Goal: Find specific fact: Find contact information

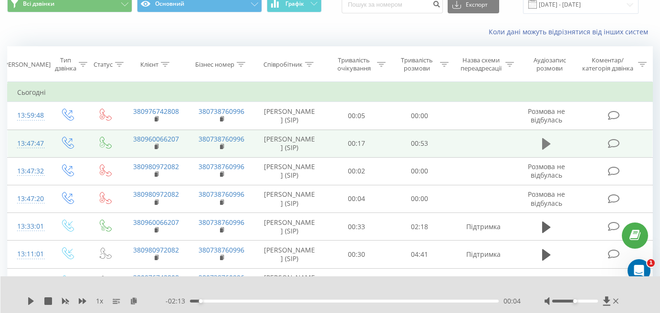
click at [546, 150] on icon at bounding box center [546, 143] width 9 height 11
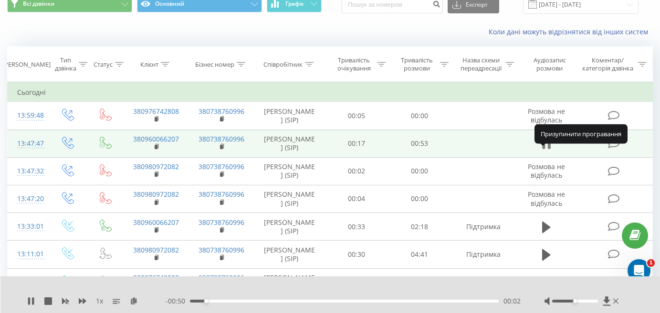
click at [544, 149] on icon at bounding box center [543, 144] width 3 height 10
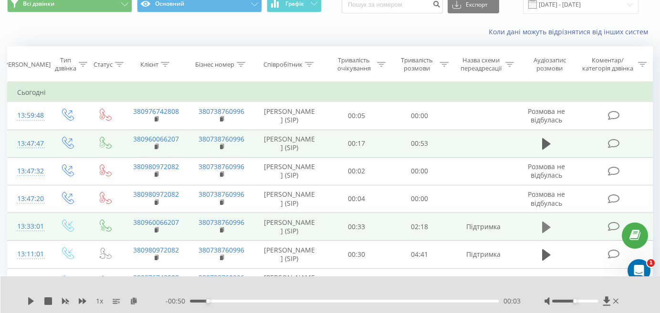
click at [545, 233] on icon at bounding box center [546, 226] width 9 height 11
click at [544, 233] on icon at bounding box center [543, 227] width 3 height 10
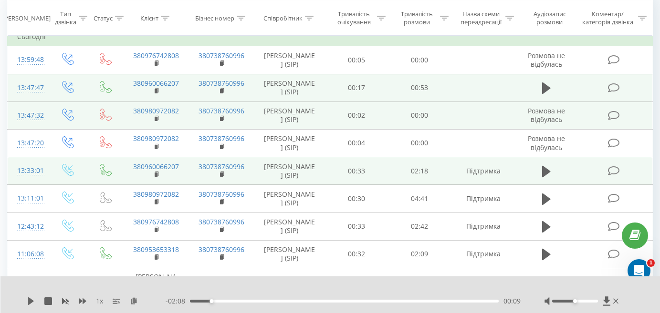
scroll to position [103, 0]
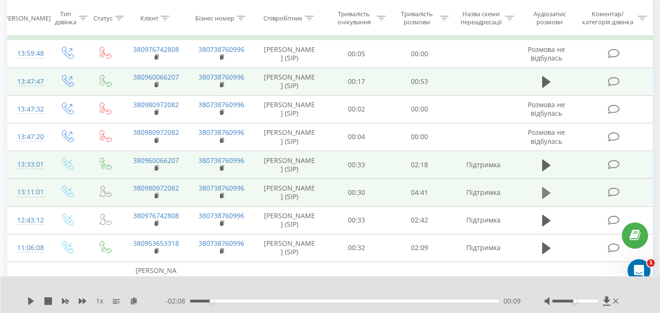
click at [544, 199] on icon at bounding box center [546, 192] width 9 height 11
click at [546, 200] on icon at bounding box center [546, 193] width 9 height 13
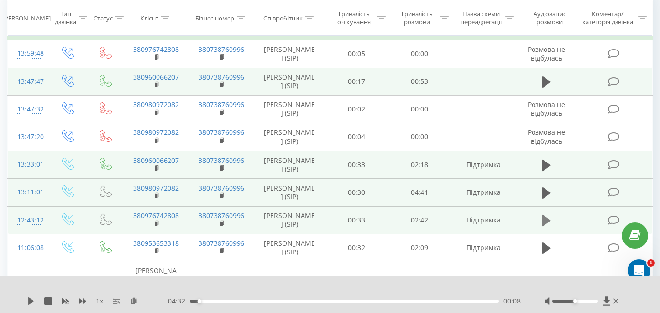
click at [546, 228] on icon at bounding box center [546, 220] width 9 height 13
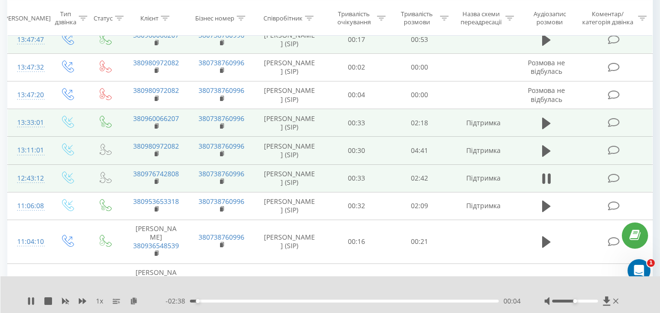
scroll to position [153, 0]
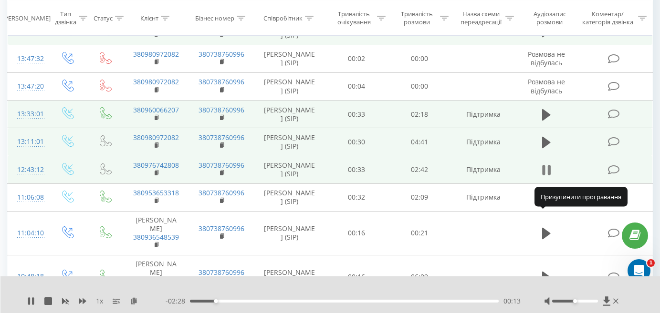
click at [549, 176] on icon at bounding box center [549, 170] width 3 height 10
click at [544, 148] on icon at bounding box center [546, 142] width 9 height 11
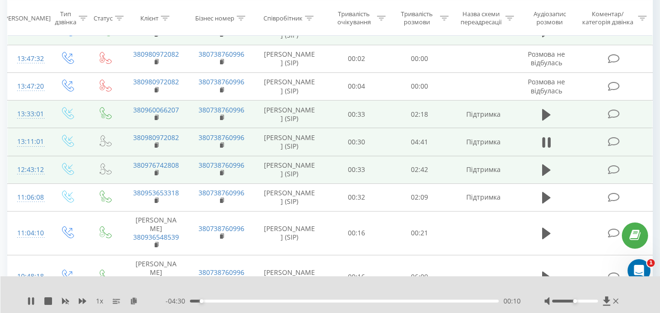
click at [247, 301] on div "00:10" at bounding box center [344, 301] width 309 height 3
click at [548, 176] on icon at bounding box center [546, 170] width 9 height 11
drag, startPoint x: 218, startPoint y: 301, endPoint x: 189, endPoint y: 302, distance: 29.6
click at [188, 302] on div "00:00" at bounding box center [190, 302] width 4 height 4
click at [547, 177] on icon at bounding box center [546, 170] width 9 height 13
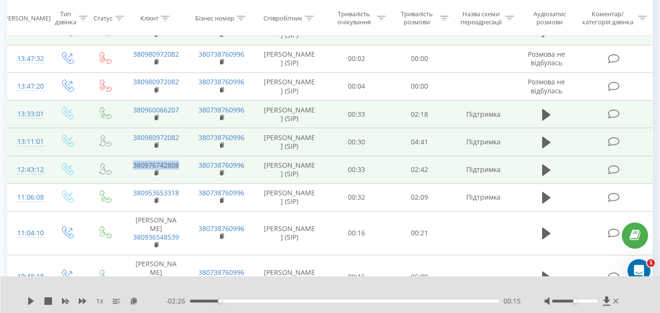
drag, startPoint x: 183, startPoint y: 211, endPoint x: 135, endPoint y: 213, distance: 48.7
click at [135, 184] on td "380976742808" at bounding box center [155, 170] width 65 height 28
copy link "380976742808"
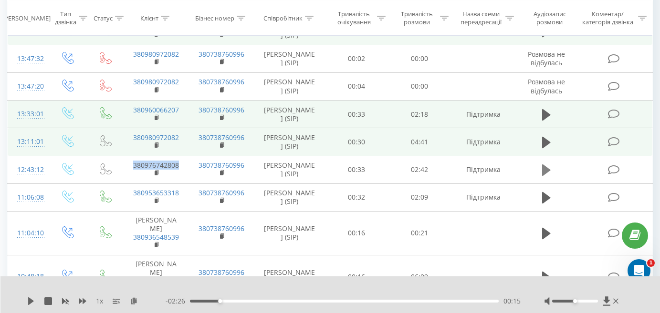
click at [545, 176] on icon at bounding box center [546, 170] width 9 height 11
click at [319, 302] on div "01:07" at bounding box center [344, 301] width 309 height 3
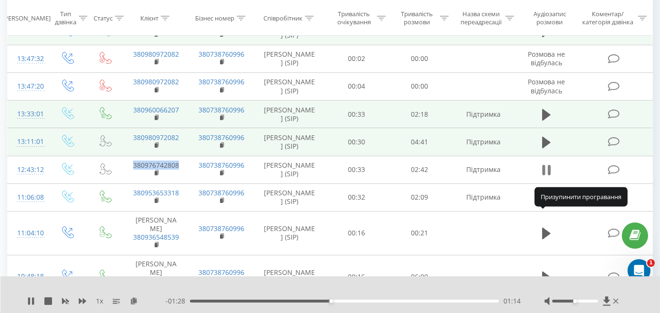
click at [548, 176] on icon at bounding box center [549, 170] width 3 height 10
click at [545, 120] on icon at bounding box center [546, 114] width 9 height 11
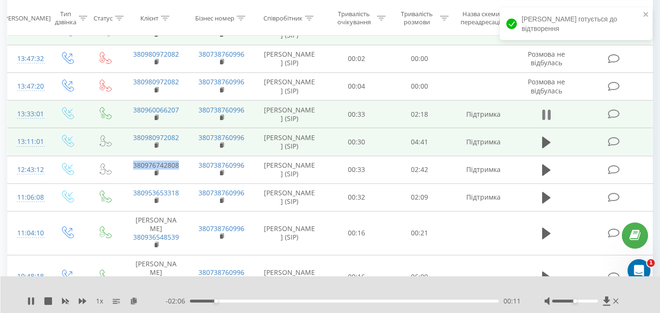
click at [550, 120] on icon at bounding box center [549, 115] width 3 height 10
click at [545, 148] on icon at bounding box center [546, 142] width 9 height 11
click at [544, 120] on icon at bounding box center [546, 114] width 9 height 11
click at [544, 120] on icon at bounding box center [543, 115] width 3 height 10
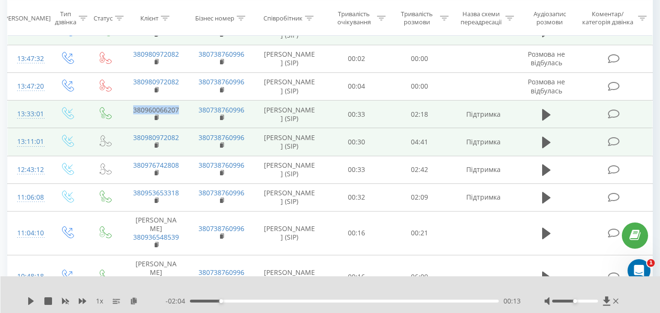
drag, startPoint x: 181, startPoint y: 144, endPoint x: 115, endPoint y: 148, distance: 66.5
click at [112, 128] on tr "13:33:01 380960066207 380738760996 [PERSON_NAME] (SIP) 00:33 02:18 Підтримка" at bounding box center [330, 115] width 645 height 28
copy link "380960066207"
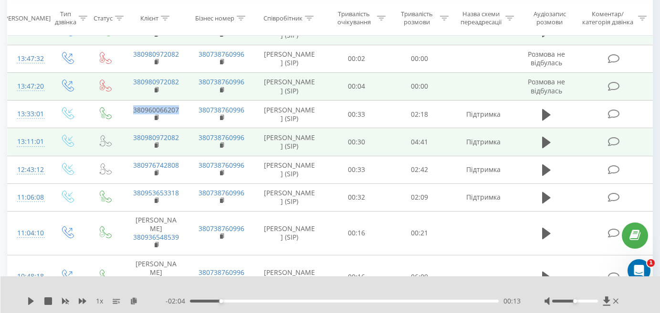
scroll to position [0, 0]
